Goal: Find contact information: Find contact information

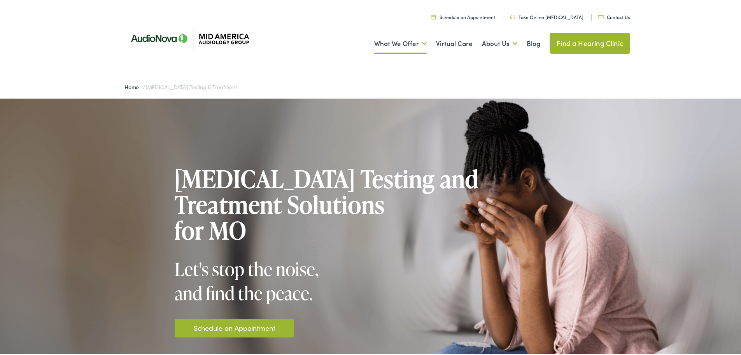
click at [613, 15] on link "Contact Us" at bounding box center [615, 15] width 32 height 7
click at [566, 46] on link "Find a Hearing Clinic" at bounding box center [590, 41] width 81 height 21
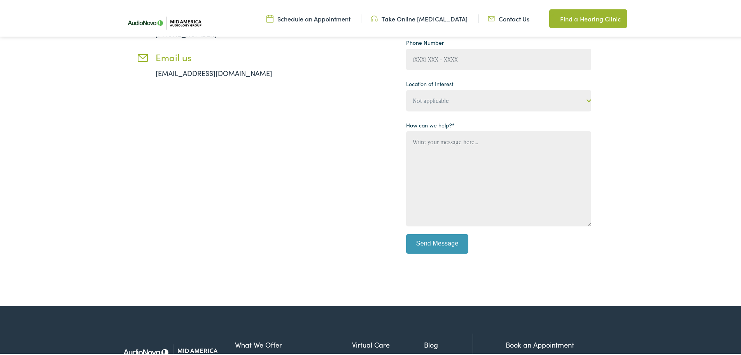
scroll to position [195, 0]
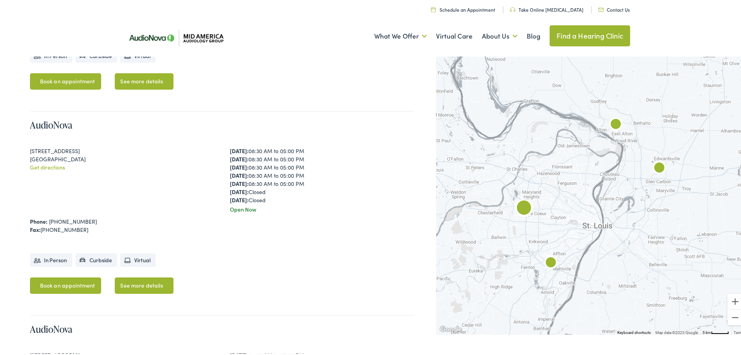
scroll to position [350, 0]
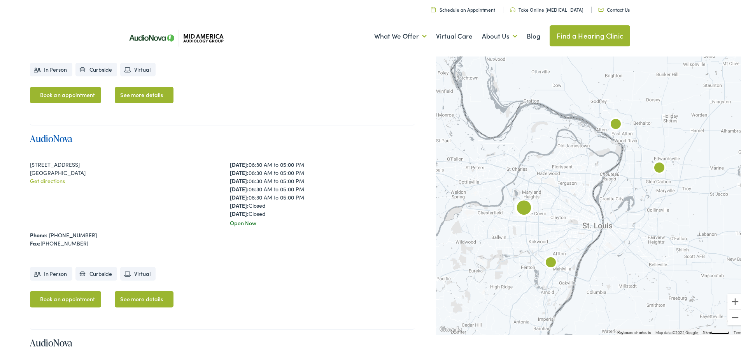
click at [54, 130] on link "AudioNova" at bounding box center [51, 136] width 42 height 13
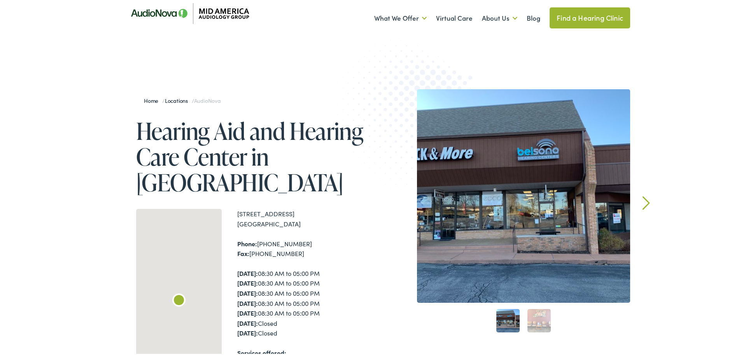
scroll to position [39, 0]
